Goal: Find specific page/section: Find specific page/section

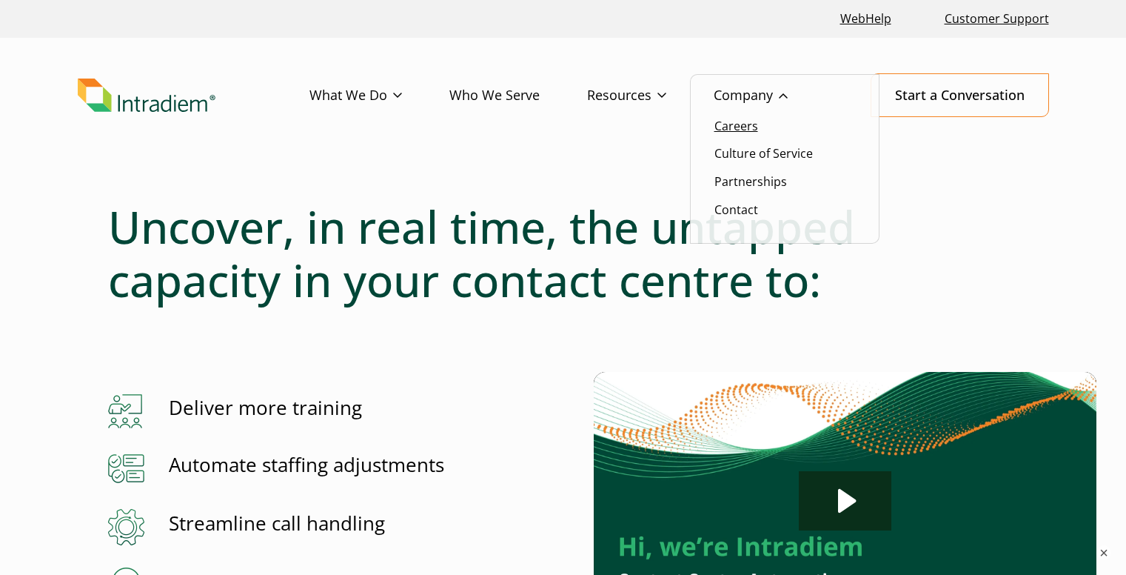
click at [742, 121] on link "Careers" at bounding box center [737, 126] width 44 height 16
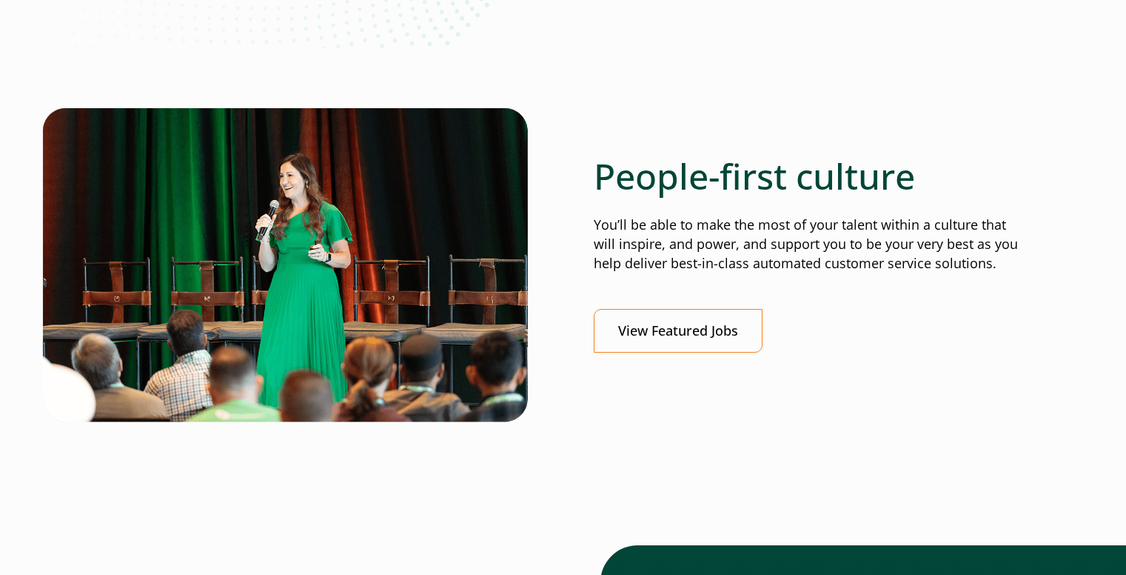
scroll to position [444, 0]
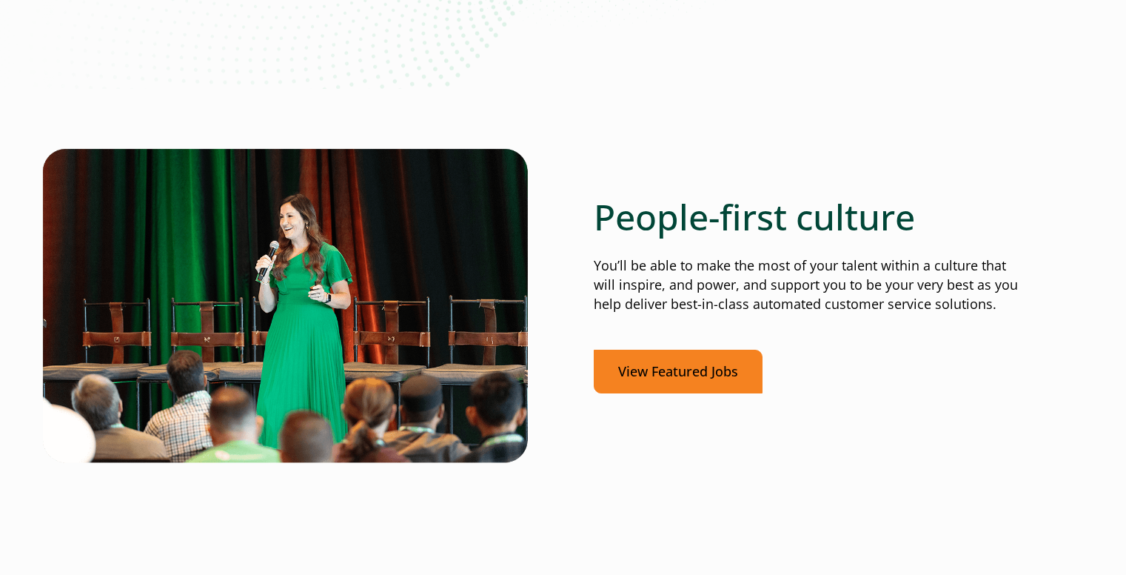
click at [740, 373] on link "View Featured Jobs" at bounding box center [678, 372] width 169 height 44
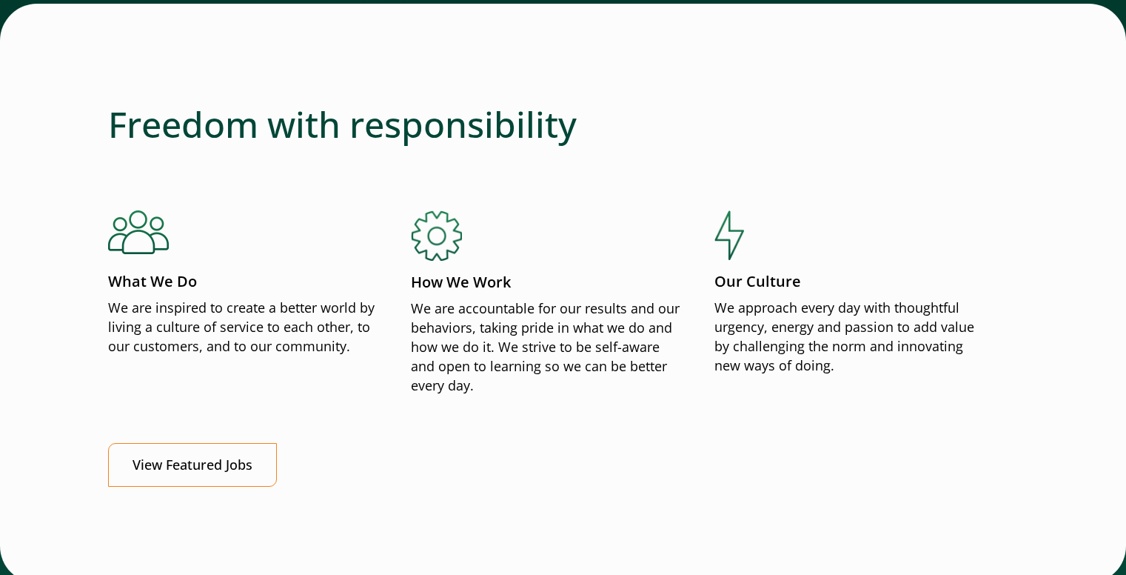
scroll to position [1777, 0]
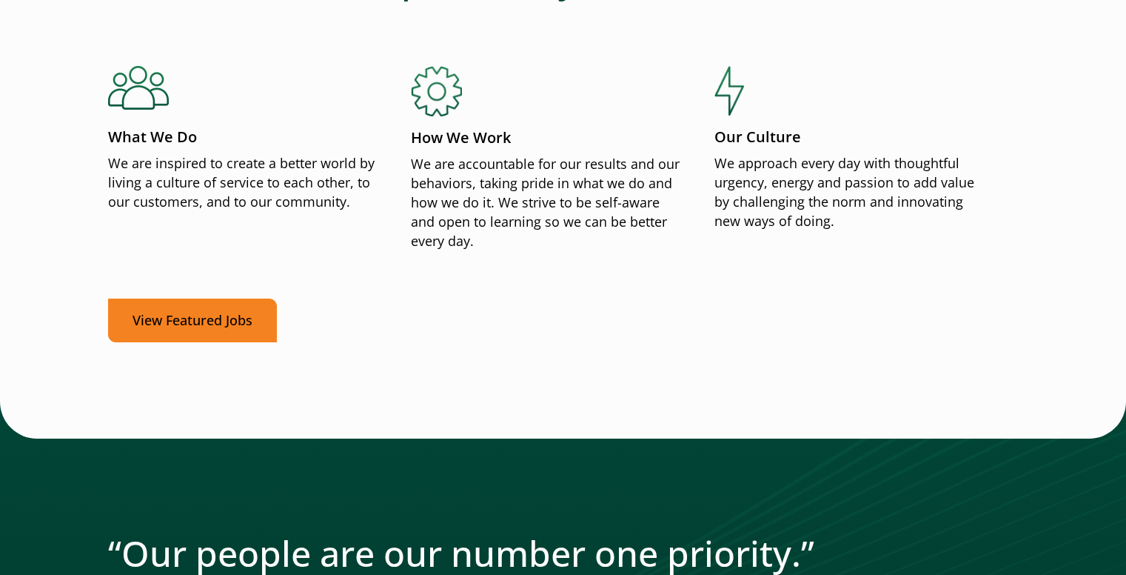
click at [270, 318] on link "View Featured Jobs" at bounding box center [192, 320] width 169 height 44
